Goal: Information Seeking & Learning: Learn about a topic

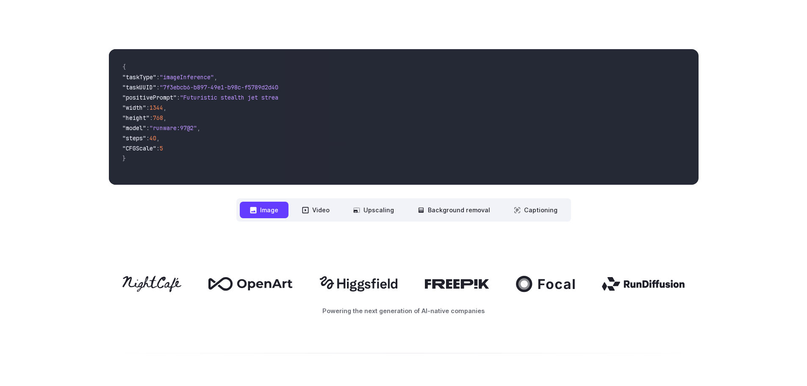
scroll to position [296, 0]
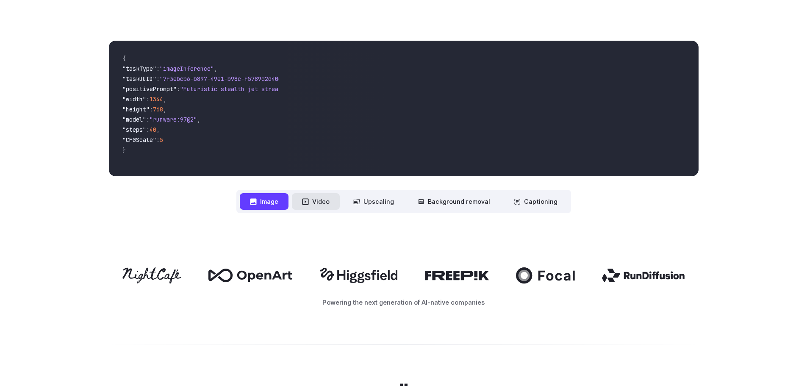
click at [320, 202] on button "Video" at bounding box center [316, 201] width 48 height 17
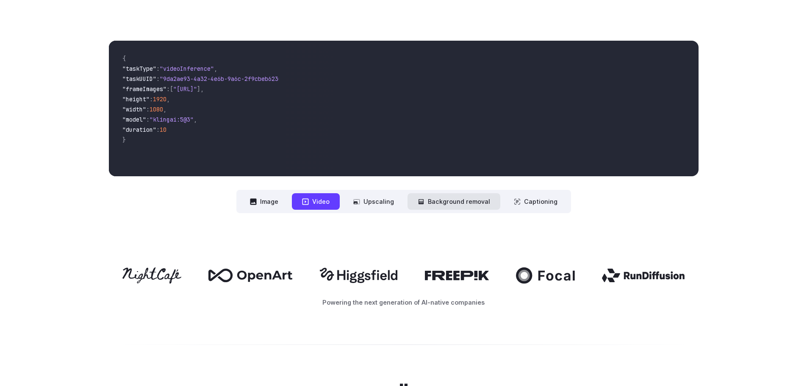
click at [463, 205] on button "Background removal" at bounding box center [453, 201] width 93 height 17
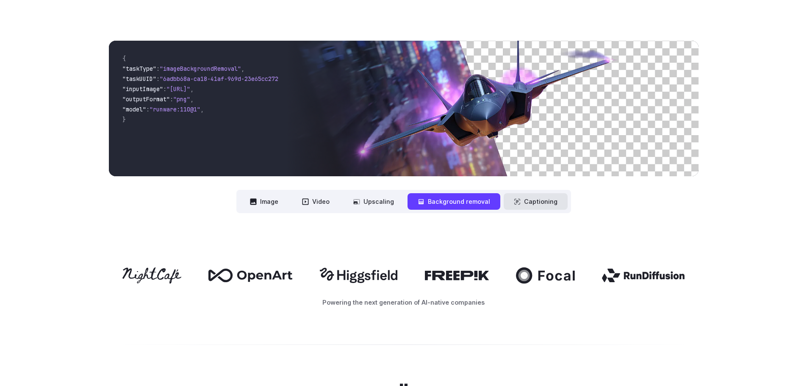
click at [546, 203] on button "Captioning" at bounding box center [536, 201] width 64 height 17
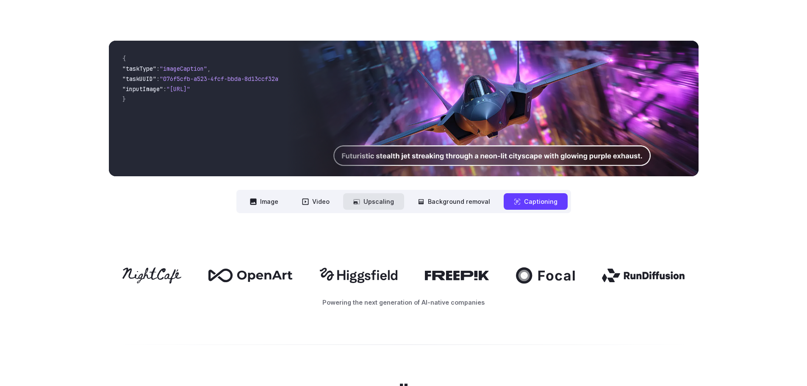
click at [375, 203] on button "Upscaling" at bounding box center [373, 201] width 61 height 17
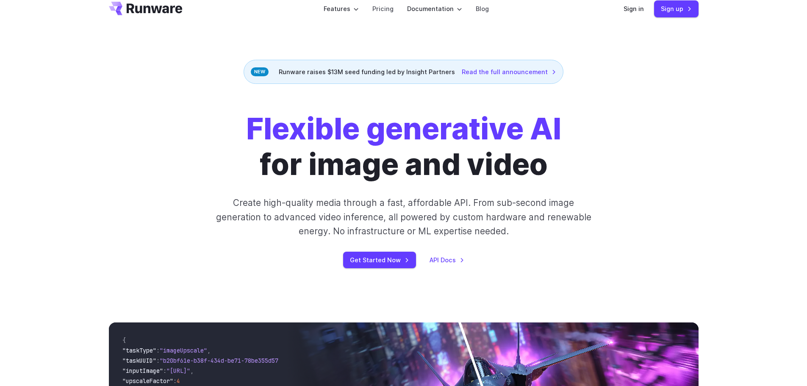
scroll to position [0, 0]
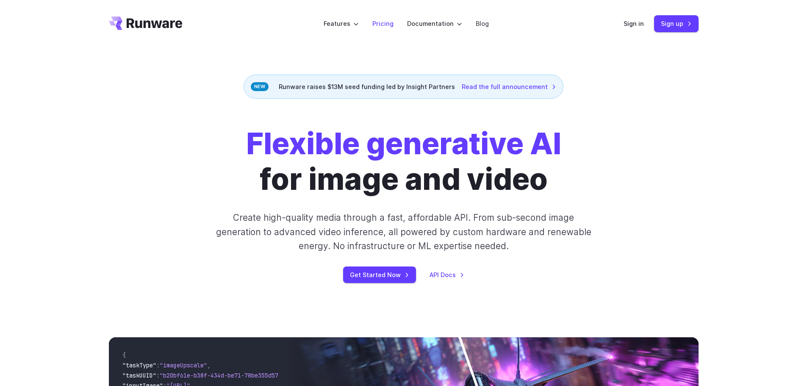
click at [383, 25] on link "Pricing" at bounding box center [382, 24] width 21 height 10
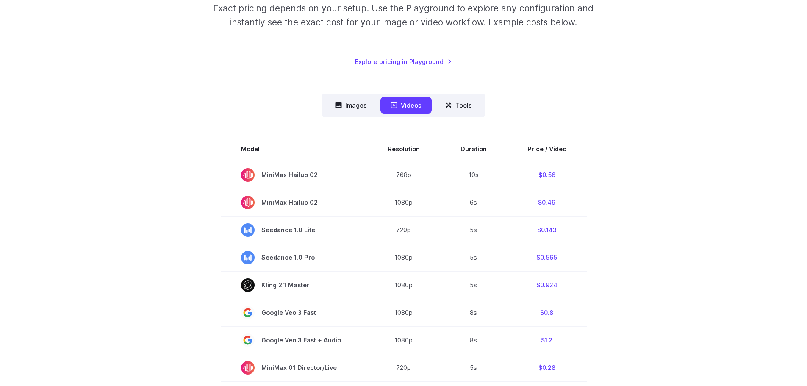
scroll to position [127, 0]
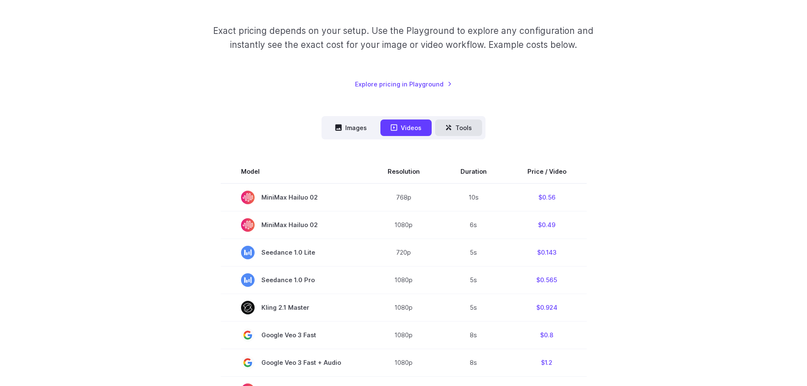
click at [465, 128] on button "Tools" at bounding box center [458, 127] width 47 height 17
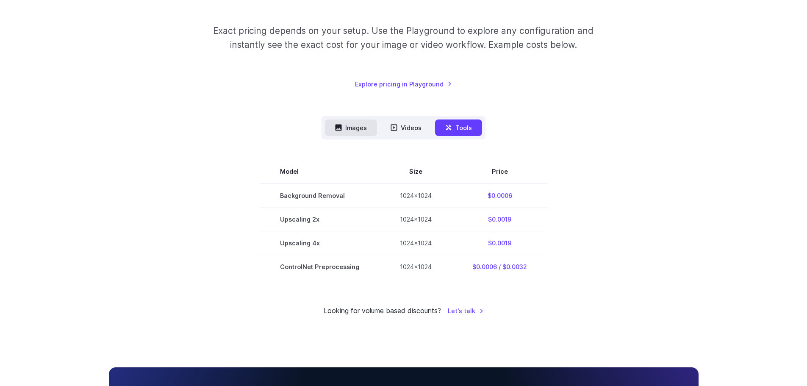
click at [348, 133] on button "Images" at bounding box center [351, 127] width 52 height 17
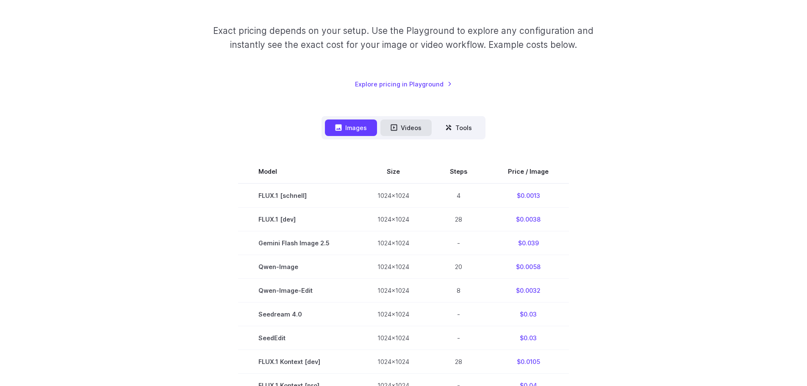
click at [414, 120] on button "Videos" at bounding box center [405, 127] width 51 height 17
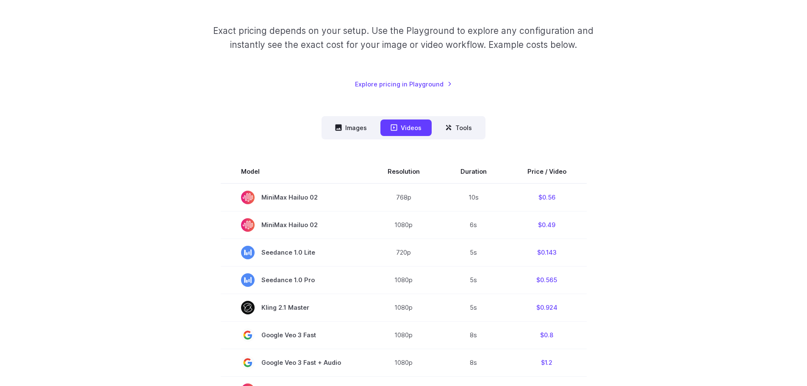
click at [559, 93] on div "Pricing based on what you use Exact pricing depends on your setup. Use the Play…" at bounding box center [404, 366] width 590 height 811
